Goal: Task Accomplishment & Management: Complete application form

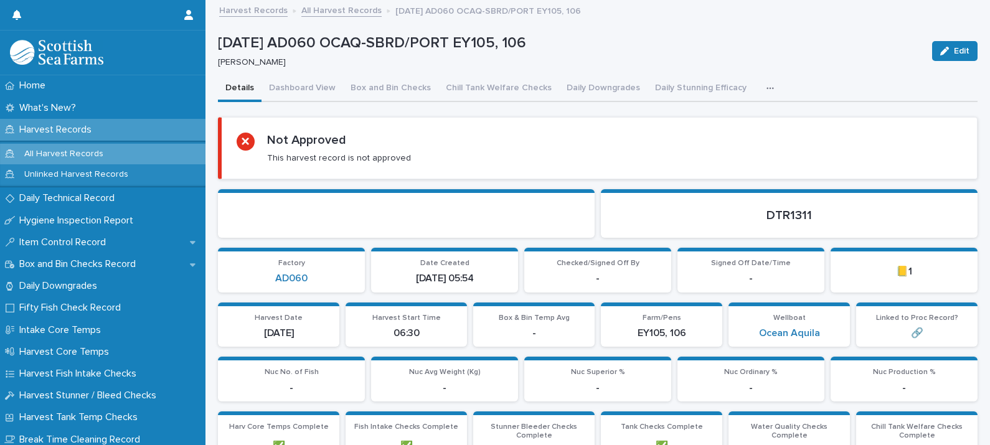
click at [237, 82] on button "Details" at bounding box center [240, 89] width 44 height 26
click at [766, 84] on icon "button" at bounding box center [769, 88] width 7 height 9
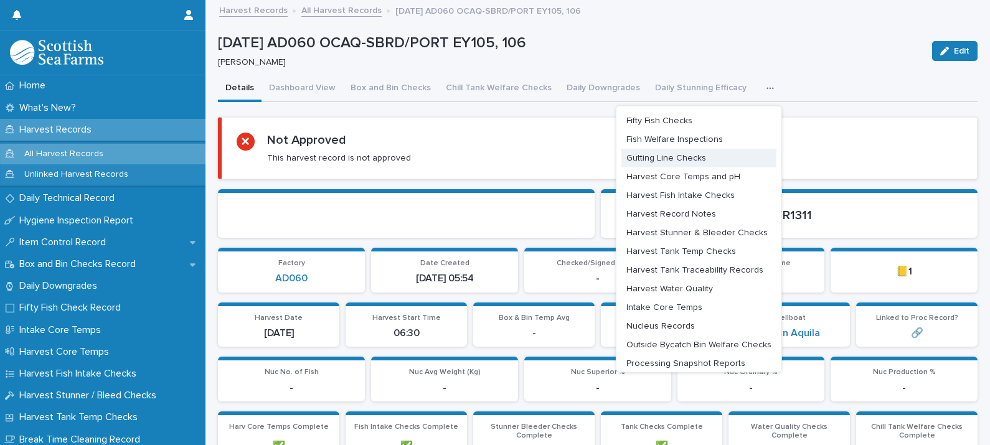
click at [651, 157] on span "Gutting Line Checks" at bounding box center [666, 157] width 80 height 9
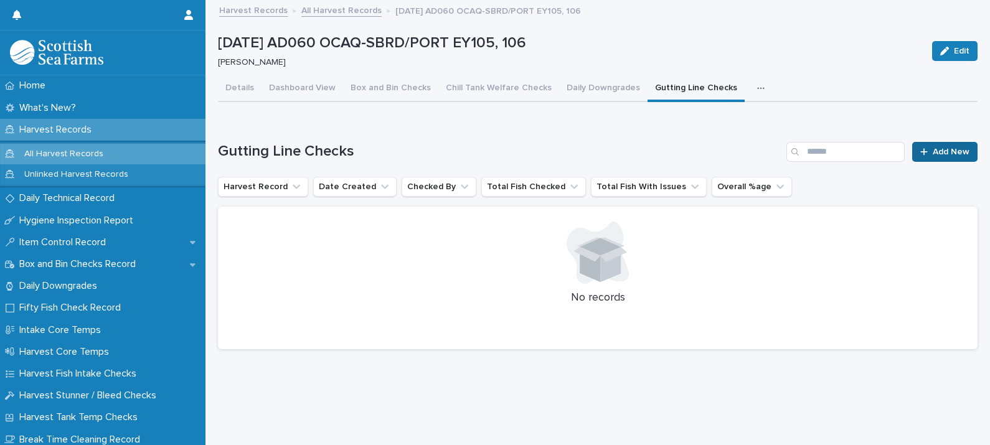
click at [937, 153] on span "Add New" at bounding box center [951, 152] width 37 height 9
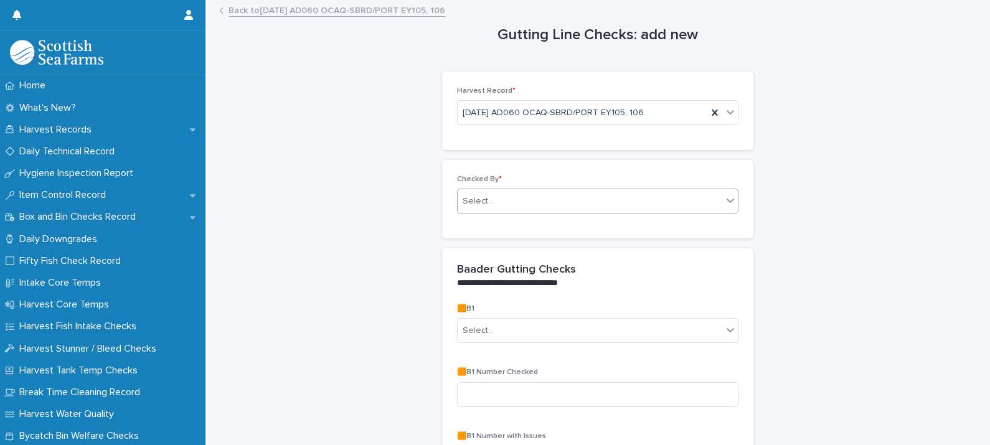
click at [504, 201] on div "Select..." at bounding box center [590, 201] width 265 height 21
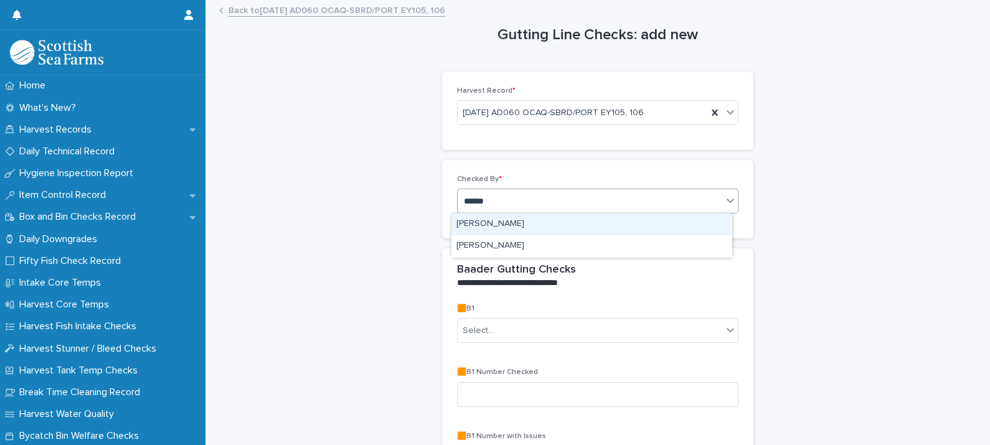
type input "*******"
click at [517, 219] on div "[PERSON_NAME]" at bounding box center [591, 225] width 280 height 22
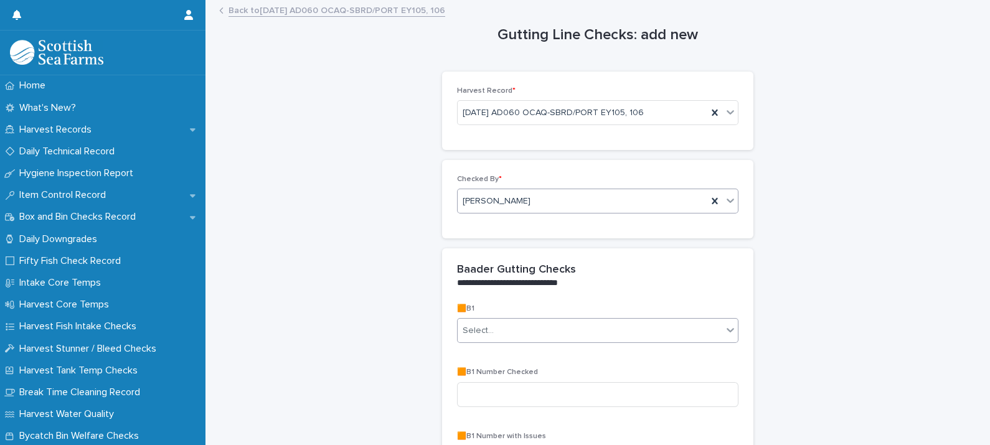
click at [524, 336] on div "Select..." at bounding box center [590, 331] width 265 height 21
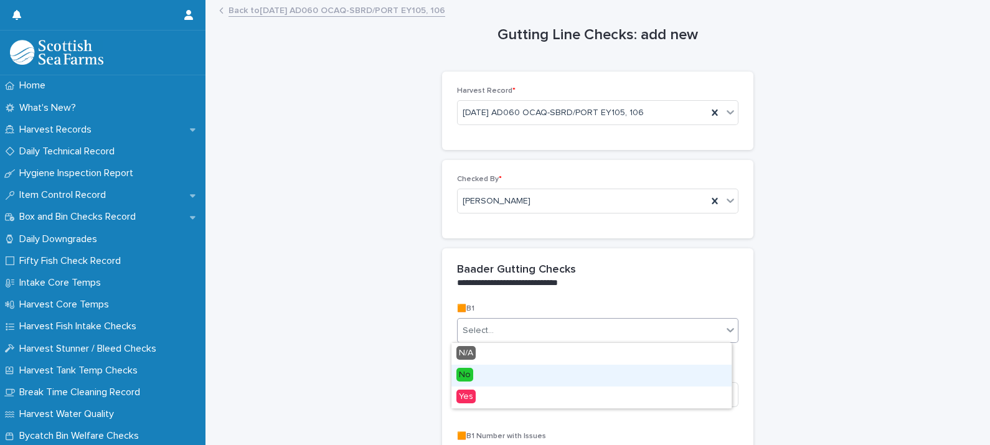
click at [473, 380] on div "No" at bounding box center [591, 376] width 280 height 22
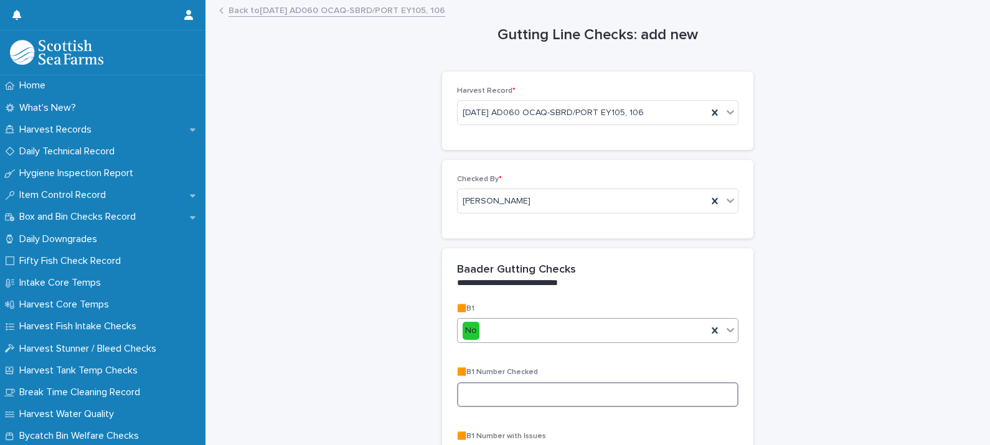
click at [486, 395] on input at bounding box center [597, 394] width 281 height 25
type input "**"
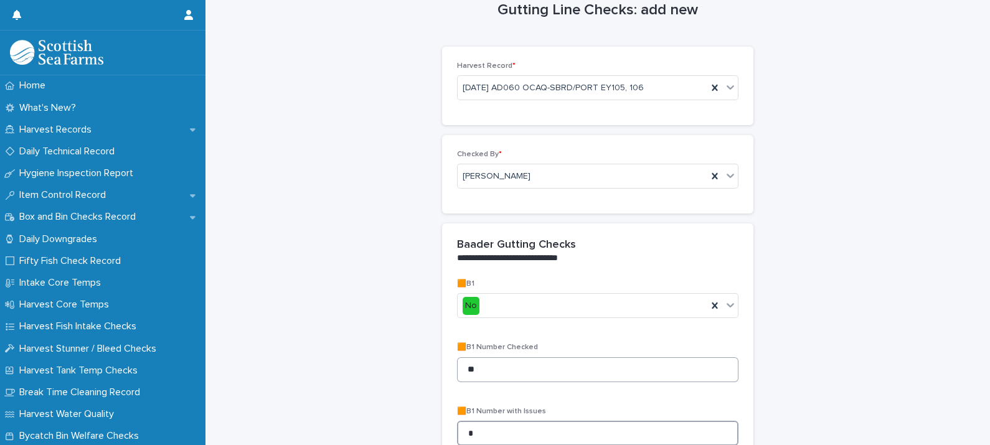
type input "*"
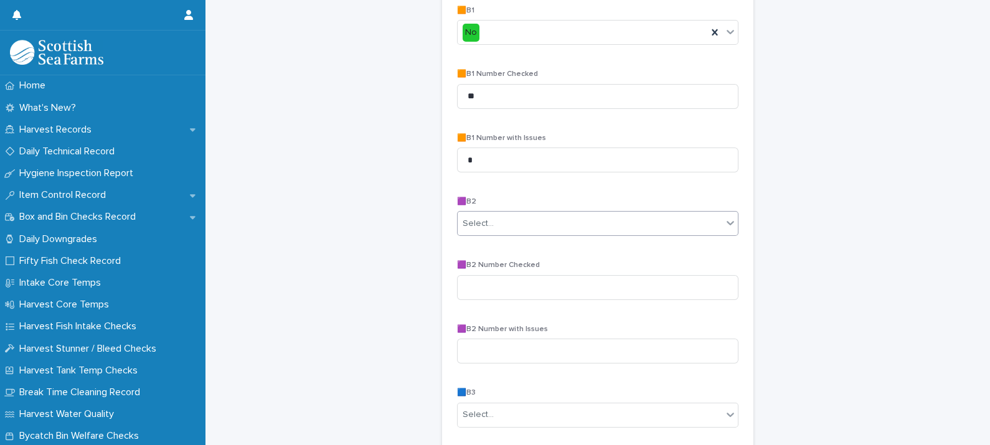
click at [485, 232] on div "Select..." at bounding box center [590, 224] width 265 height 21
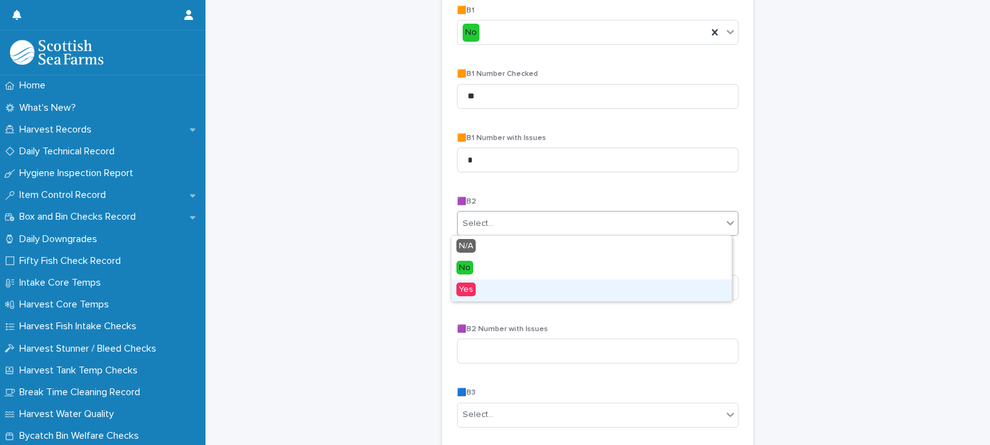
click at [476, 286] on div "Yes" at bounding box center [591, 291] width 280 height 22
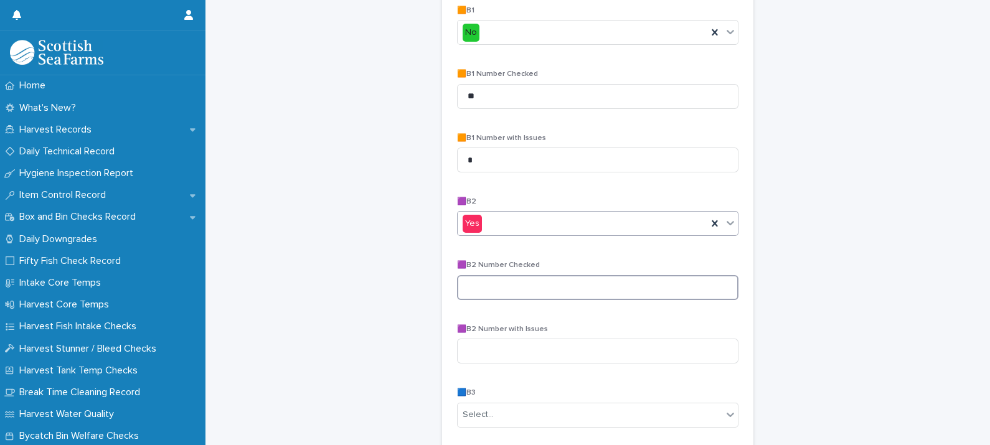
click at [476, 286] on input at bounding box center [597, 287] width 281 height 25
type input "**"
type input "*"
click at [502, 411] on div "Select..." at bounding box center [590, 415] width 265 height 21
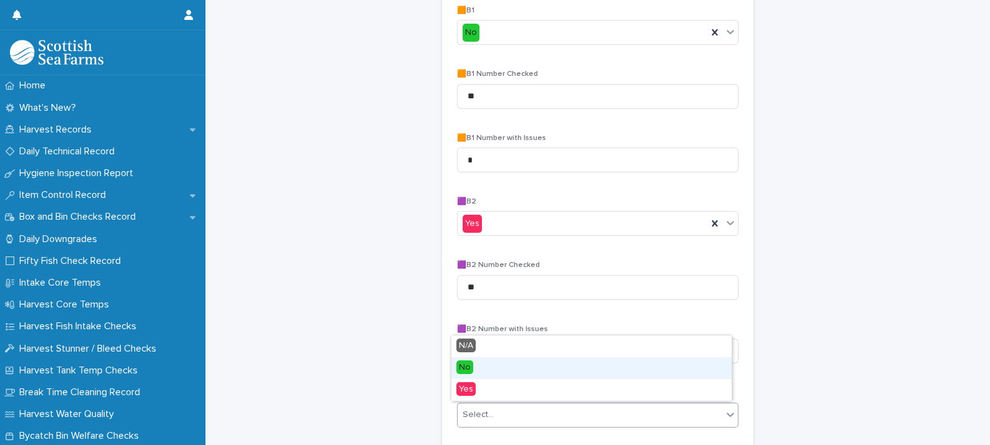
click at [476, 367] on div "No" at bounding box center [591, 368] width 280 height 22
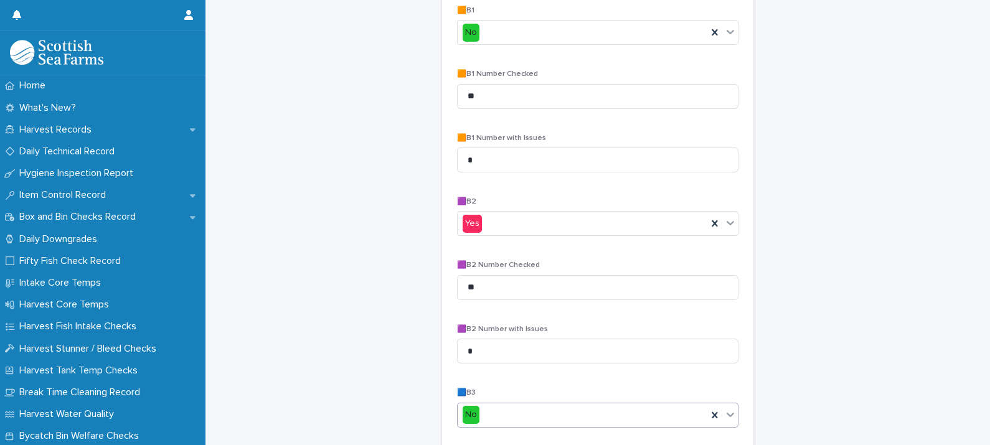
click at [507, 411] on div "No" at bounding box center [583, 415] width 250 height 21
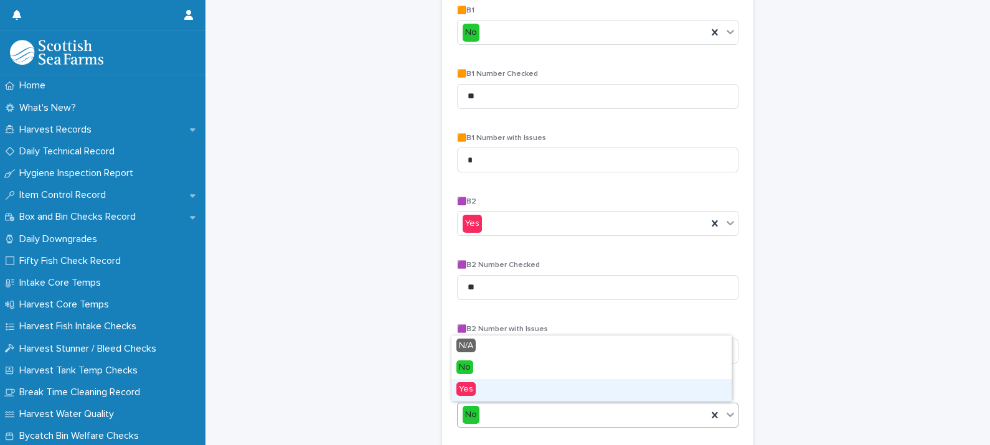
click at [479, 383] on div "Yes" at bounding box center [591, 390] width 280 height 22
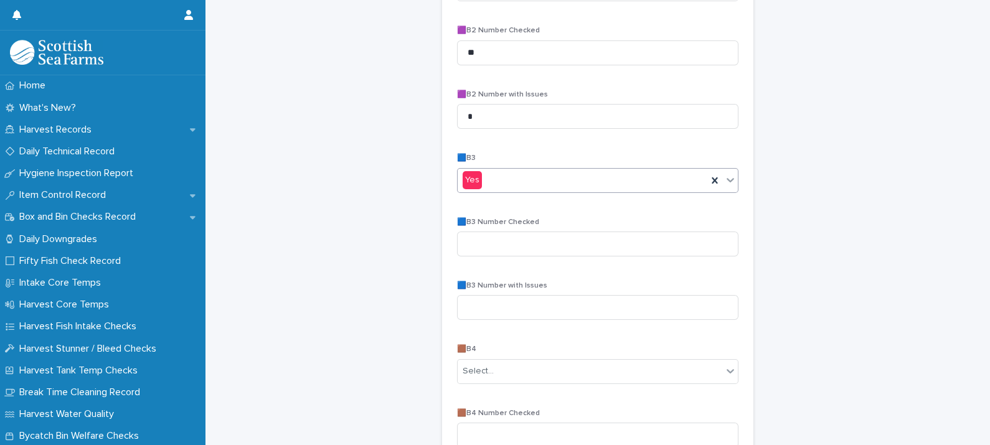
scroll to position [538, 0]
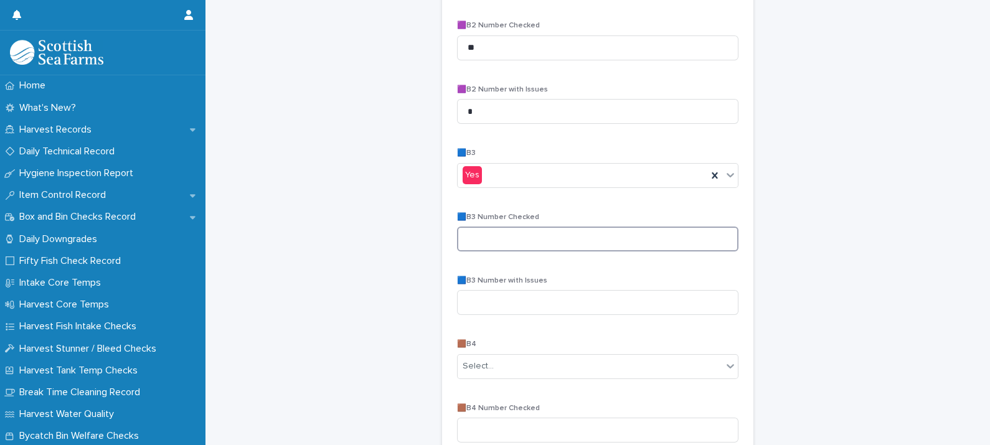
click at [560, 240] on input at bounding box center [597, 239] width 281 height 25
type input "**"
type input "*"
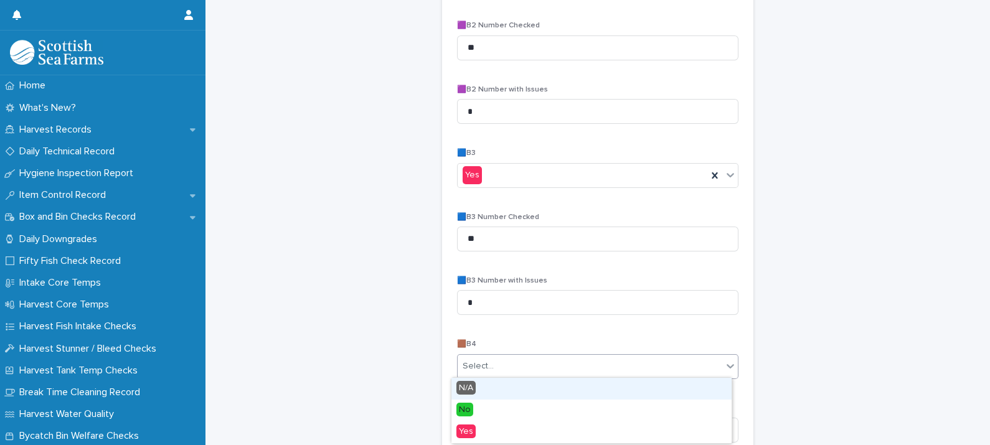
click at [510, 371] on div "Select..." at bounding box center [590, 366] width 265 height 21
click at [489, 388] on div "N/A" at bounding box center [591, 389] width 280 height 22
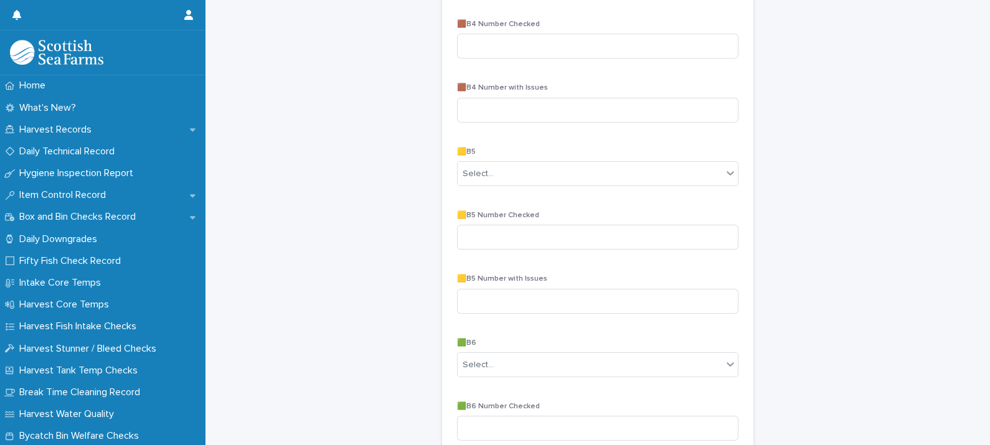
scroll to position [952, 0]
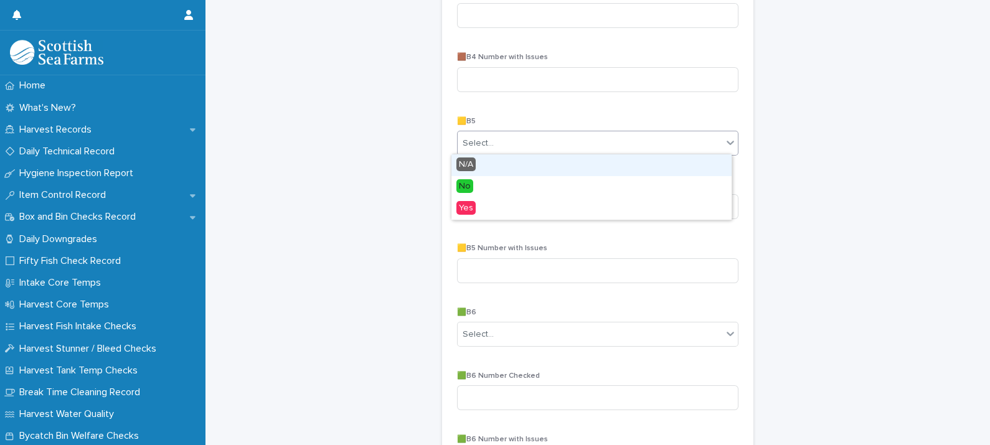
click at [547, 142] on div "Select..." at bounding box center [590, 143] width 265 height 21
click at [473, 166] on span "N/A" at bounding box center [465, 165] width 19 height 14
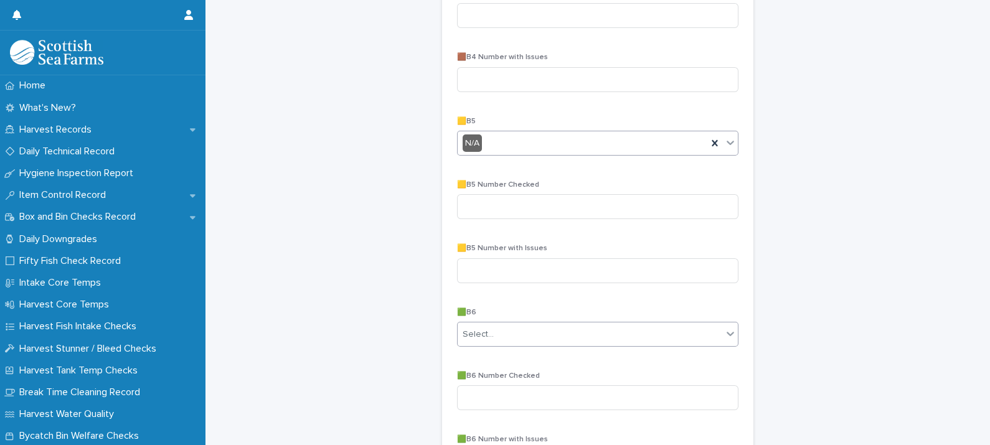
click at [484, 337] on div "Select..." at bounding box center [478, 334] width 31 height 13
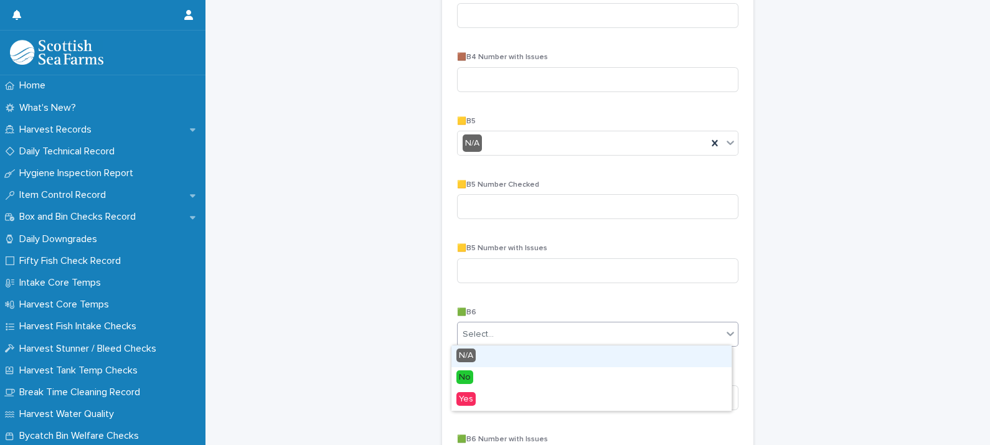
click at [482, 350] on div "N/A" at bounding box center [591, 357] width 280 height 22
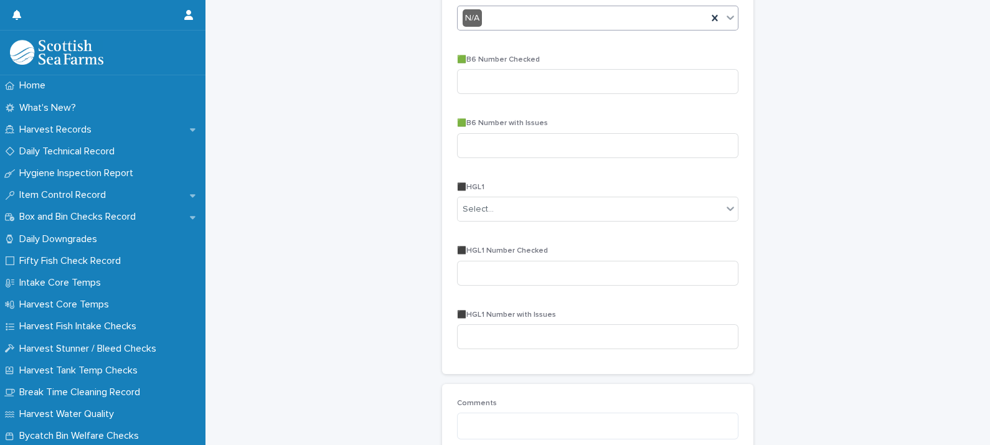
scroll to position [1278, 0]
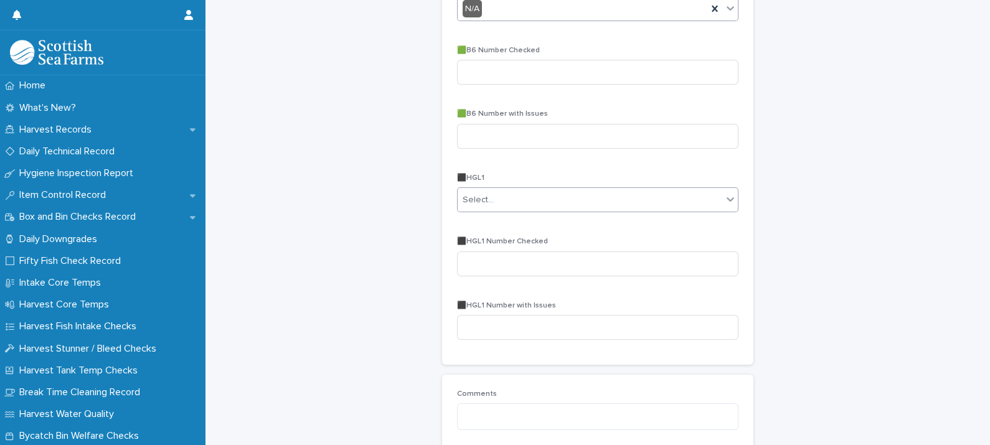
click at [507, 201] on div "Select..." at bounding box center [590, 200] width 265 height 21
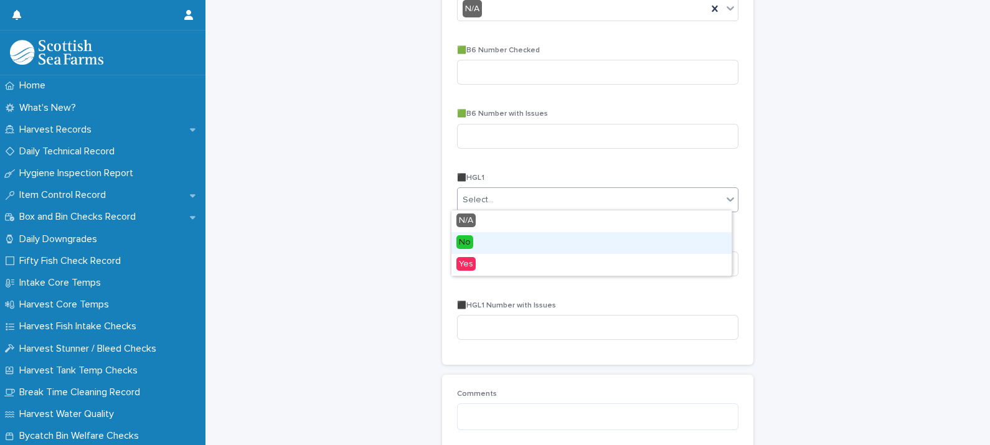
drag, startPoint x: 479, startPoint y: 228, endPoint x: 476, endPoint y: 241, distance: 12.7
click at [476, 241] on div "No" at bounding box center [591, 243] width 280 height 22
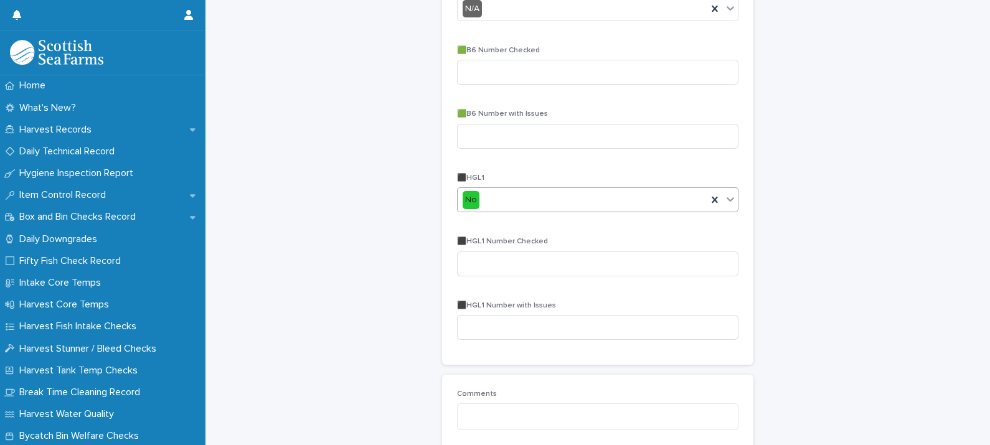
click at [490, 275] on div "⬛HGL1 Number Checked" at bounding box center [597, 261] width 281 height 49
click at [486, 272] on input at bounding box center [597, 264] width 281 height 25
type input "**"
type input "*"
click at [599, 411] on textarea at bounding box center [597, 416] width 281 height 27
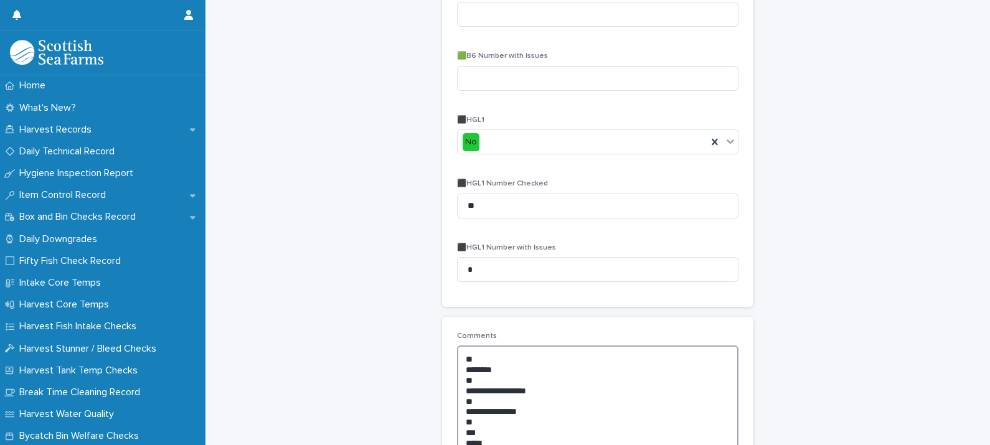
scroll to position [1347, 0]
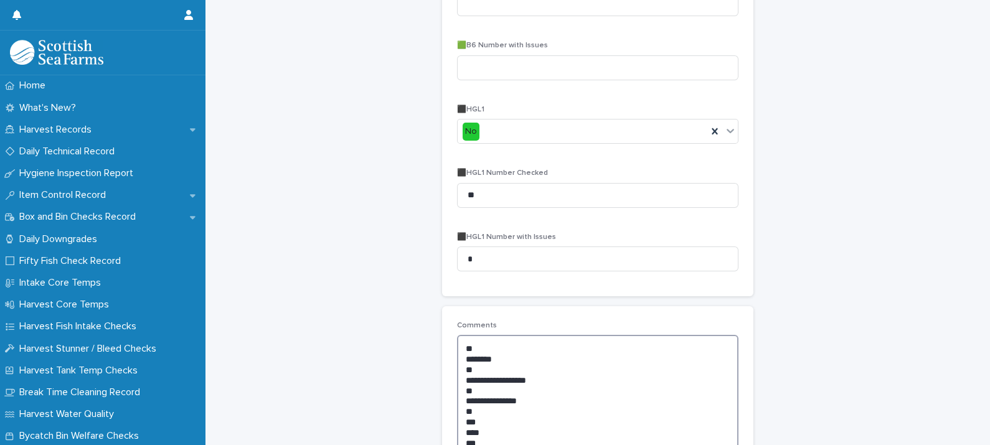
click at [478, 442] on textarea "**********" at bounding box center [597, 395] width 281 height 121
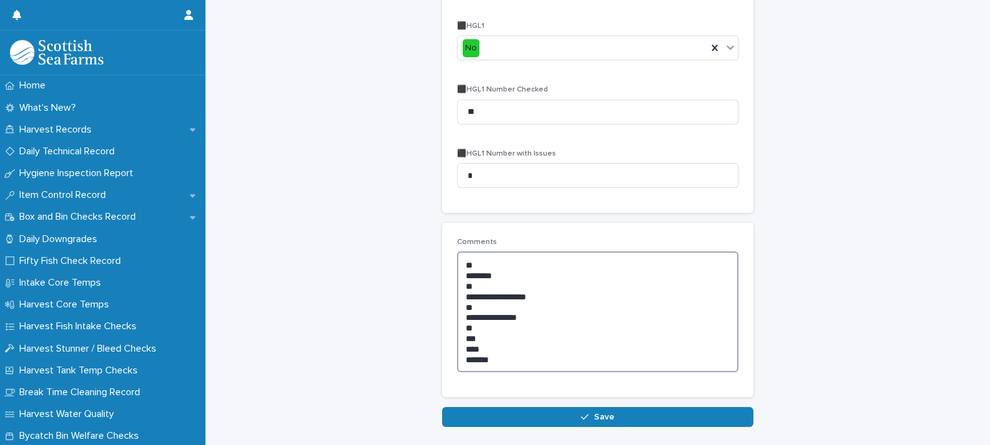
scroll to position [1484, 0]
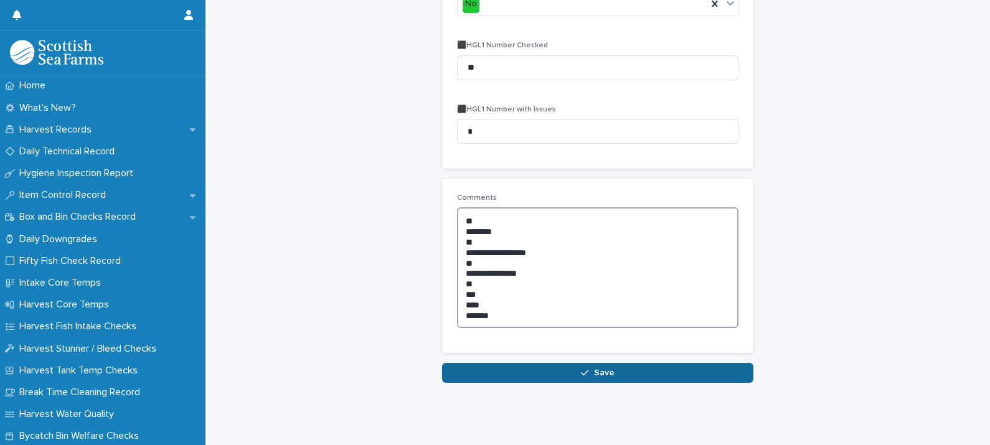
type textarea "**********"
click at [625, 369] on button "Save" at bounding box center [597, 373] width 311 height 20
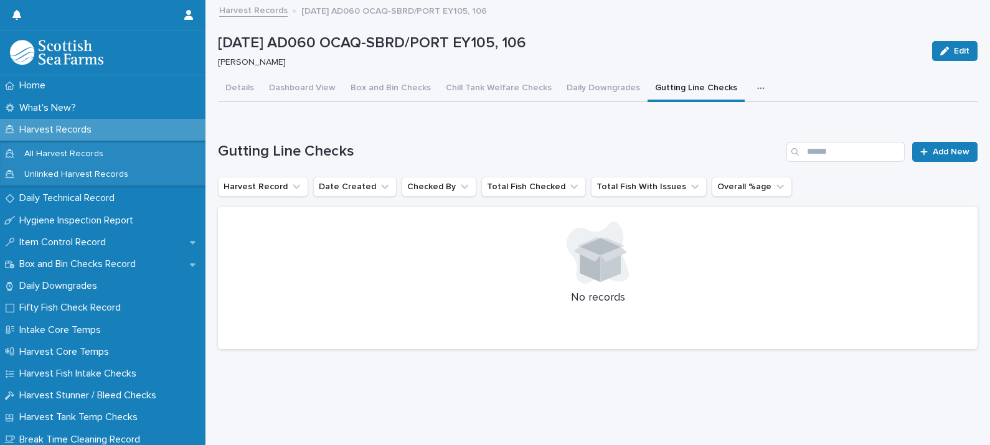
scroll to position [12, 0]
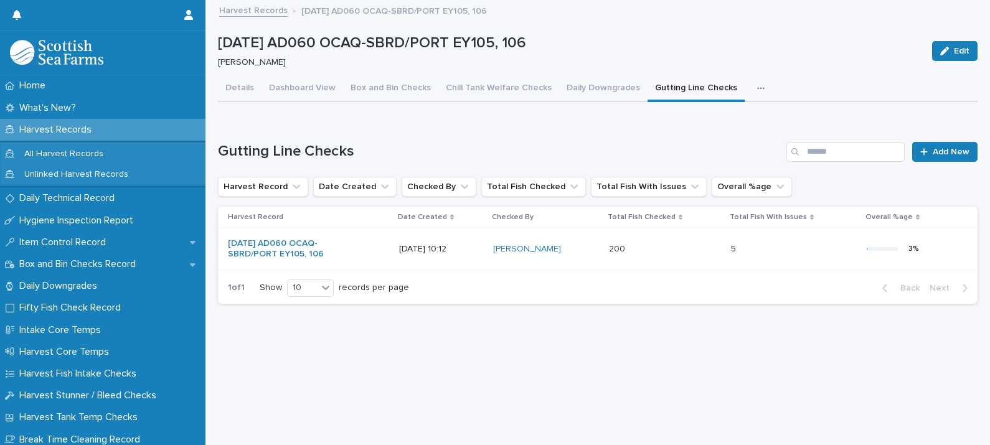
click at [757, 84] on div "button" at bounding box center [763, 88] width 12 height 9
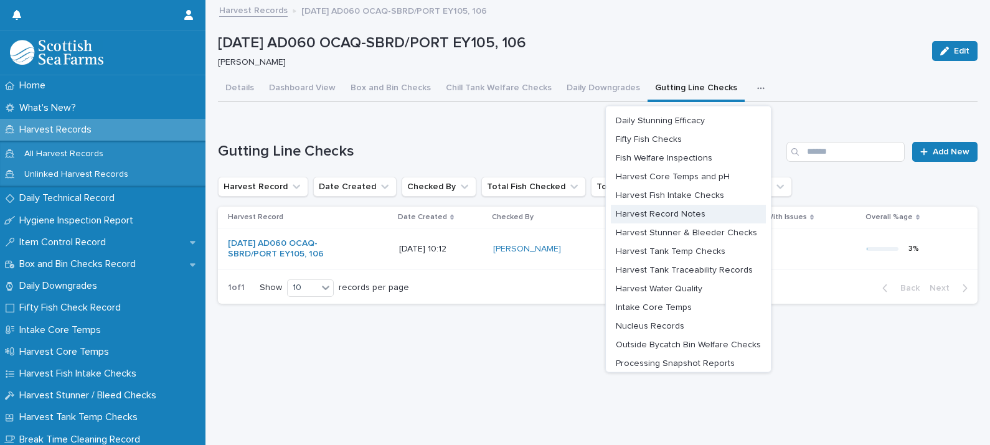
click at [681, 204] on button "Harvest Record Notes" at bounding box center [688, 213] width 155 height 19
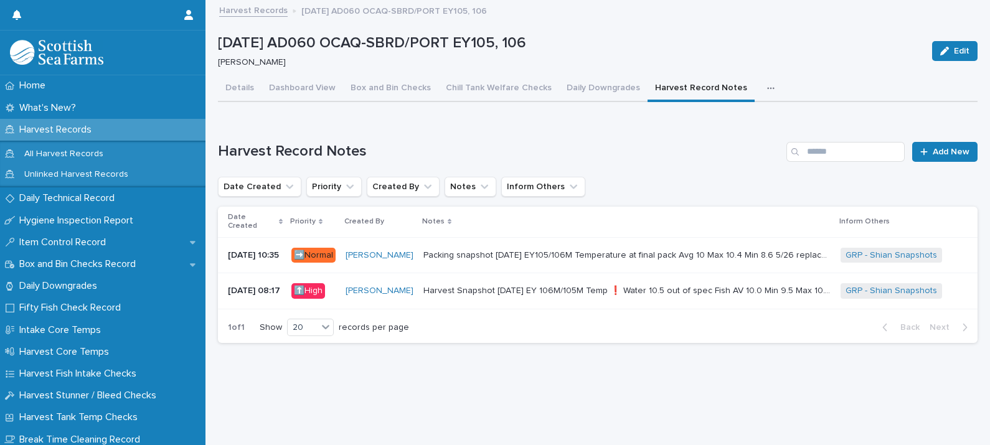
click at [573, 283] on p "Harvest Snapshot [DATE] EY 106M/105M Temp ❗ Water 10.5 out of spec Fish AV 10.0…" at bounding box center [628, 289] width 410 height 13
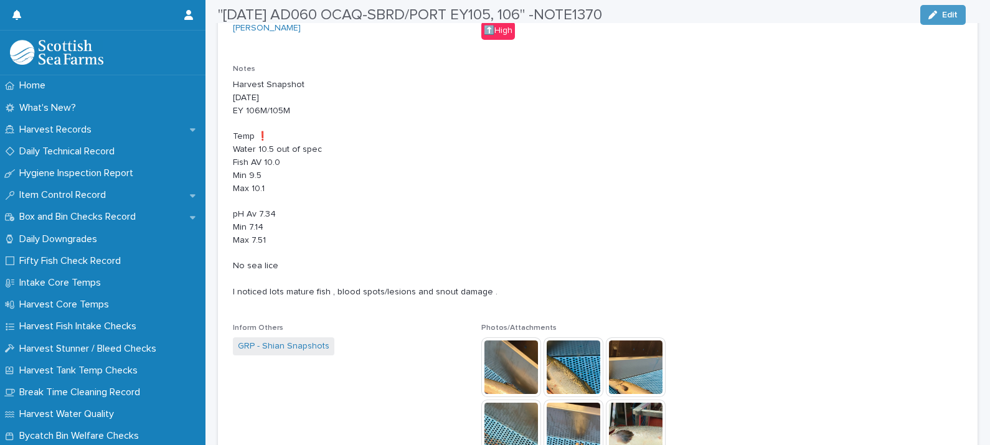
scroll to position [233, 0]
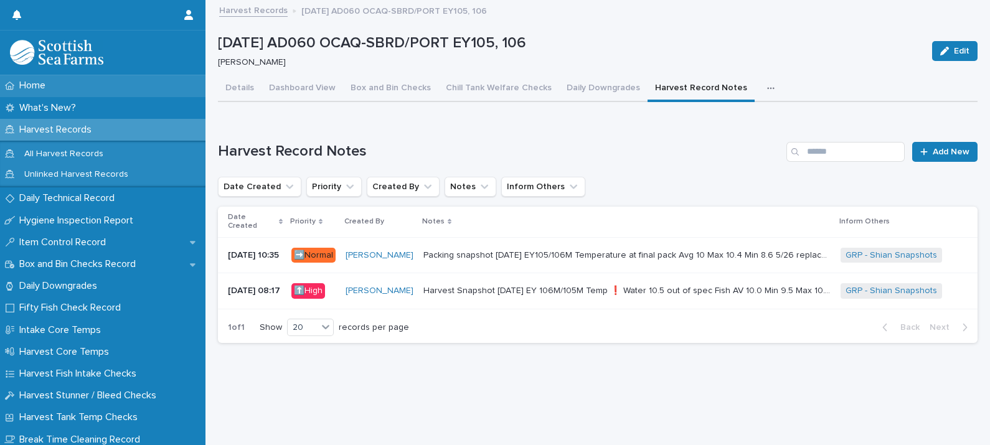
scroll to position [12, 0]
drag, startPoint x: 464, startPoint y: 249, endPoint x: 475, endPoint y: 230, distance: 22.3
click at [475, 248] on p "Packing snapshot [DATE] EY105/106M Temperature at final pack Avg 10 Max 10.4 Mi…" at bounding box center [628, 254] width 410 height 13
